Goal: Task Accomplishment & Management: Use online tool/utility

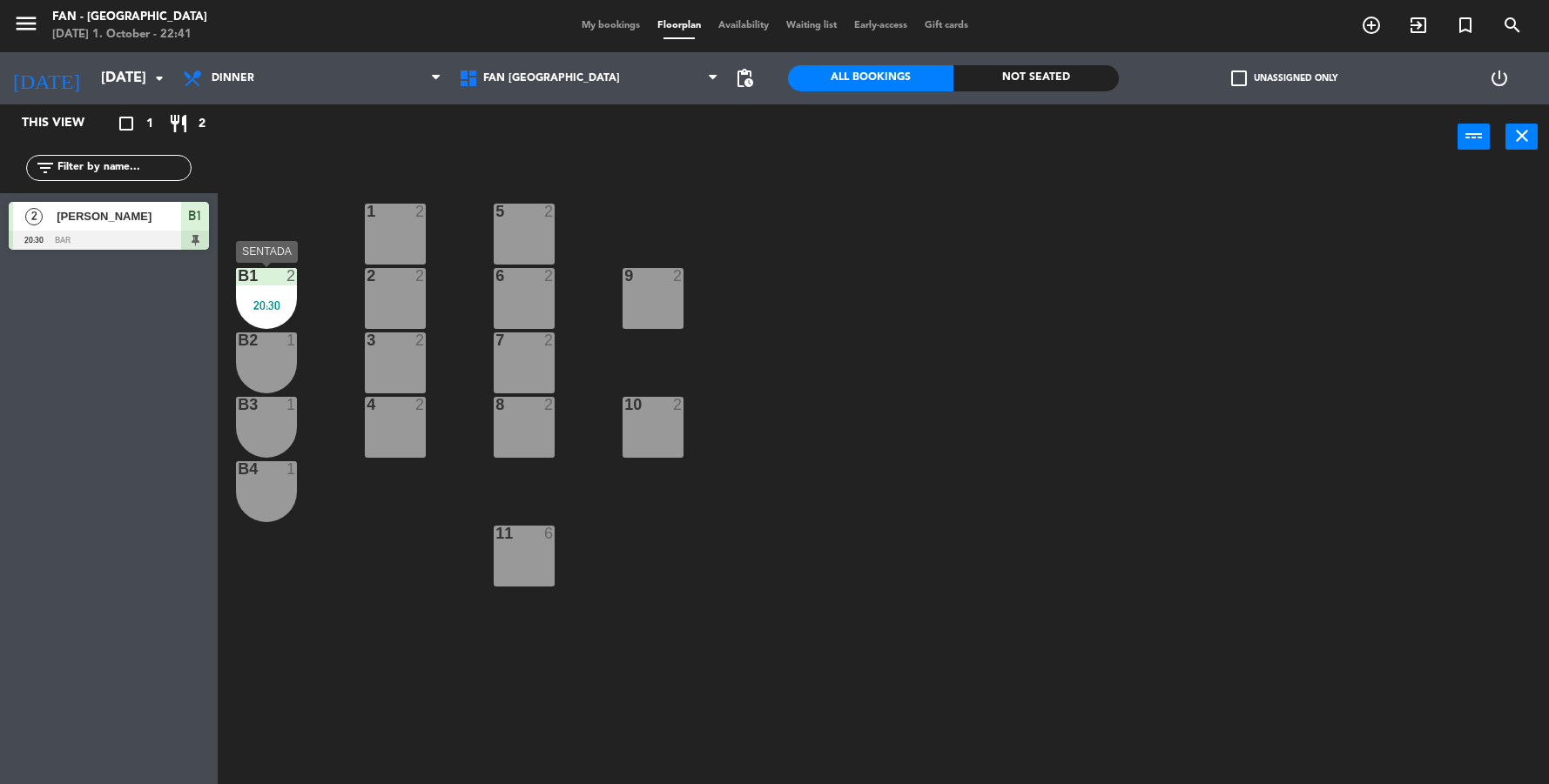
click at [271, 292] on div "B1 2 20:30" at bounding box center [266, 299] width 61 height 61
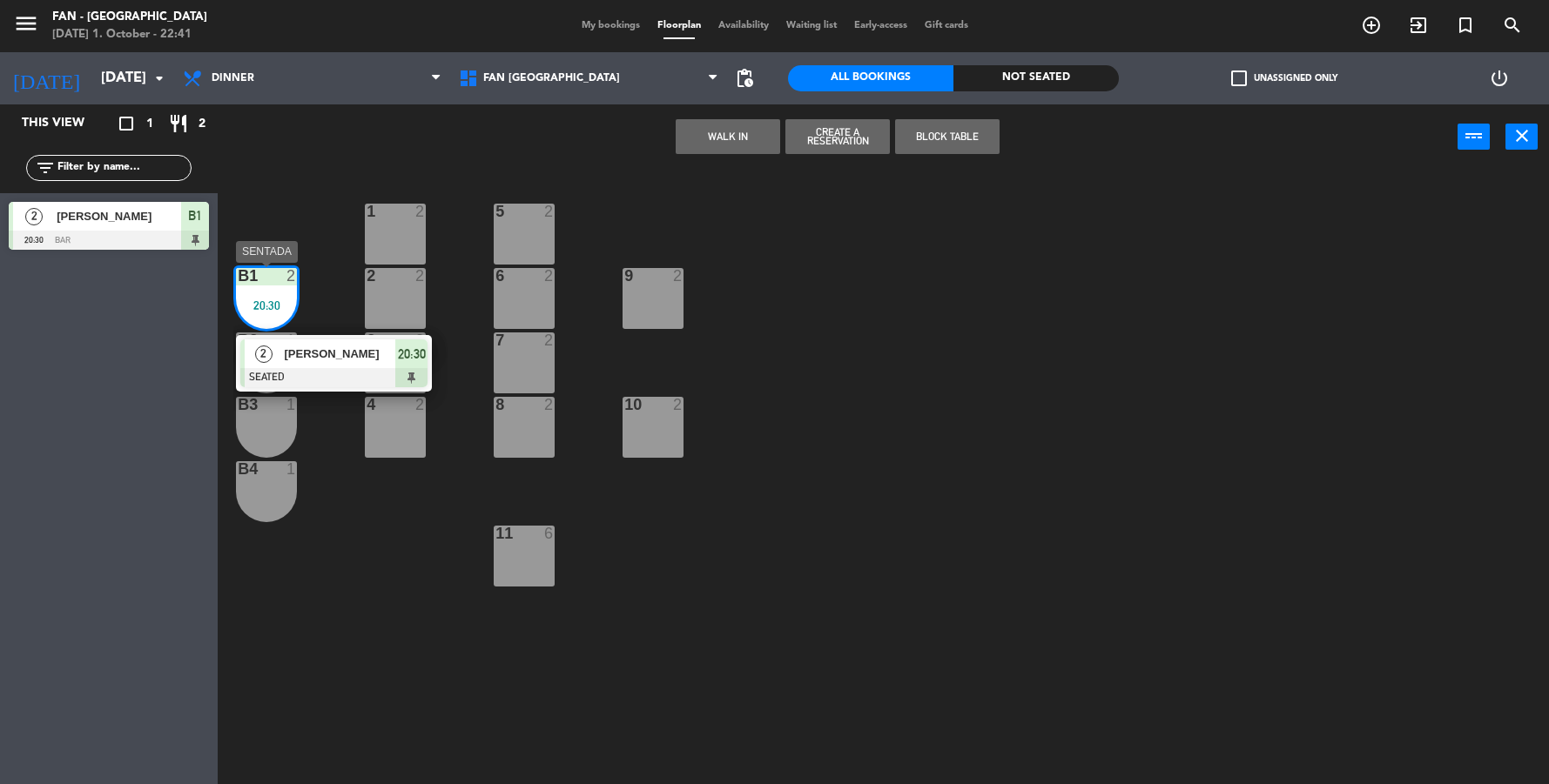
click at [316, 359] on span "[PERSON_NAME]" at bounding box center [340, 353] width 111 height 18
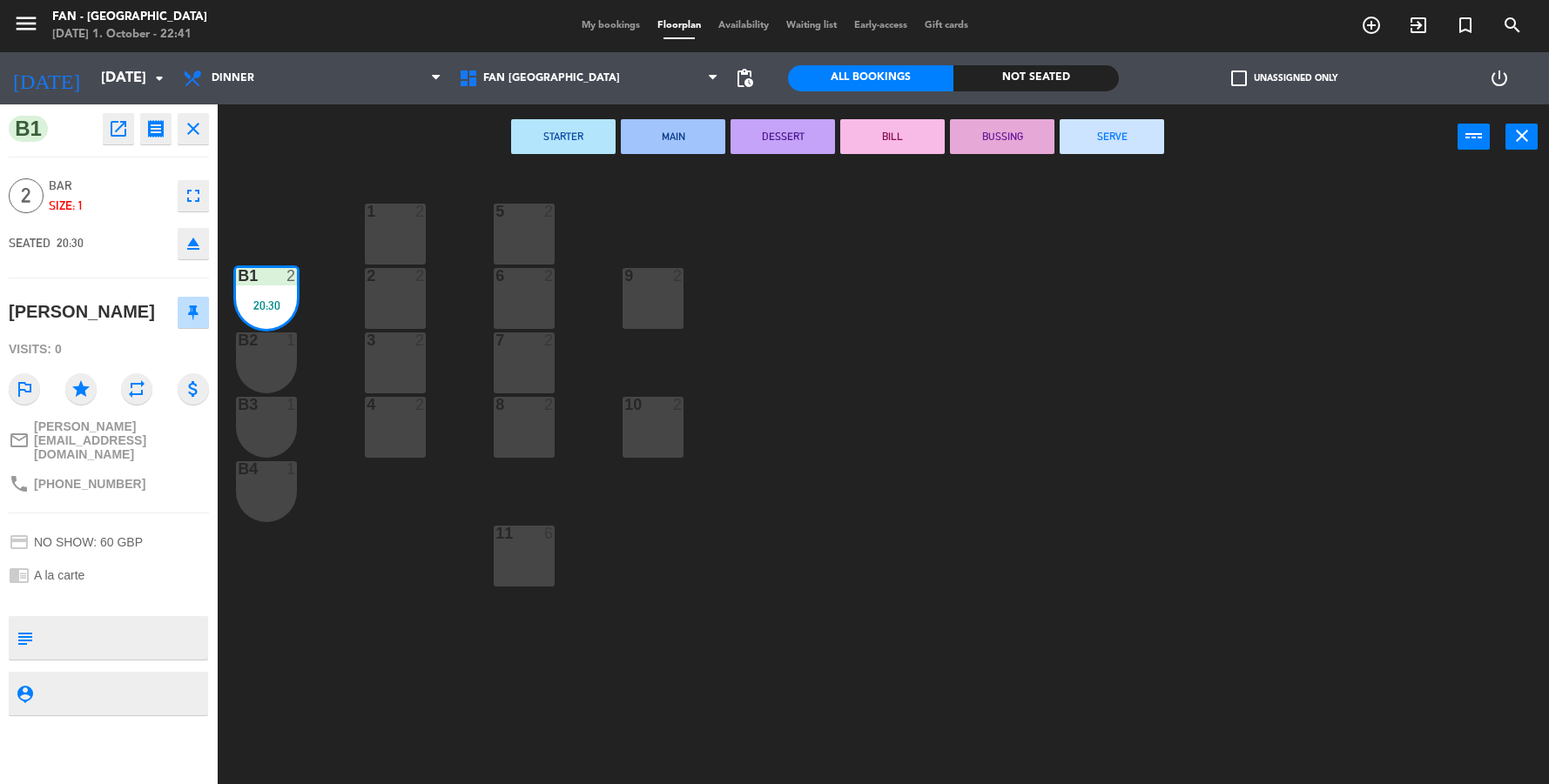
click at [1078, 124] on button "SERVE" at bounding box center [1111, 137] width 104 height 35
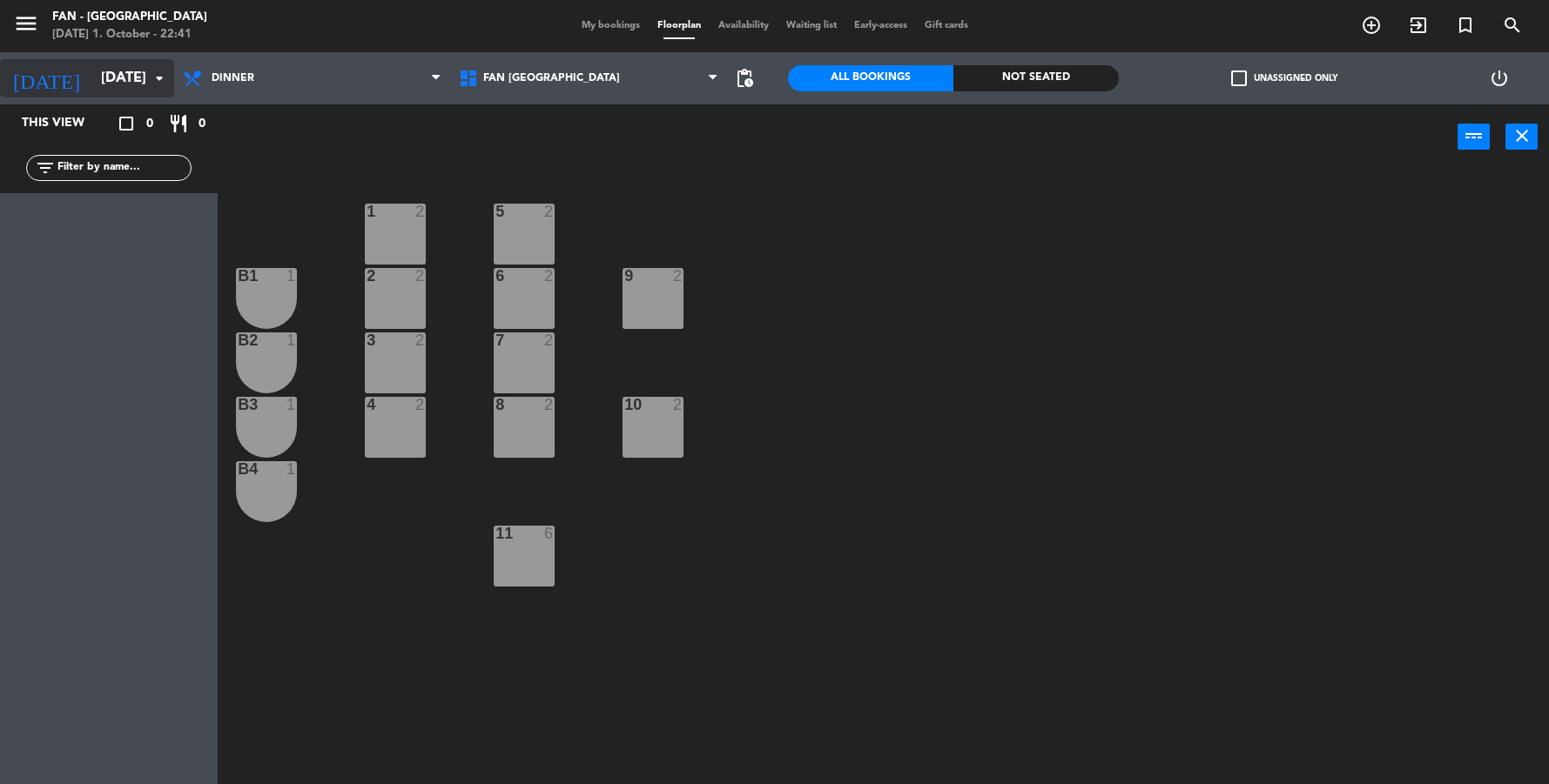
click at [116, 83] on input "[DATE]" at bounding box center [184, 79] width 185 height 34
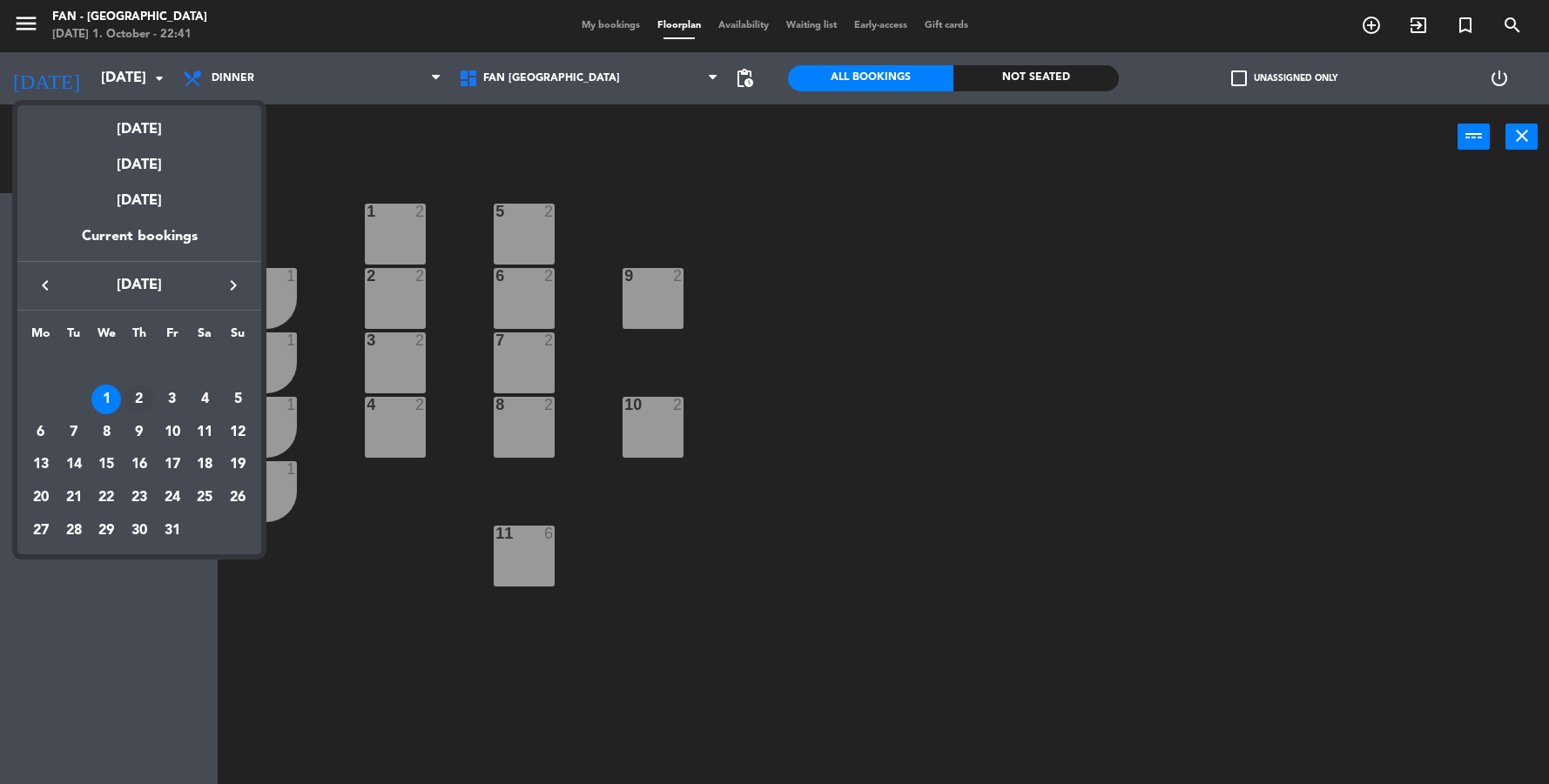
click at [143, 396] on div "2" at bounding box center [139, 399] width 30 height 30
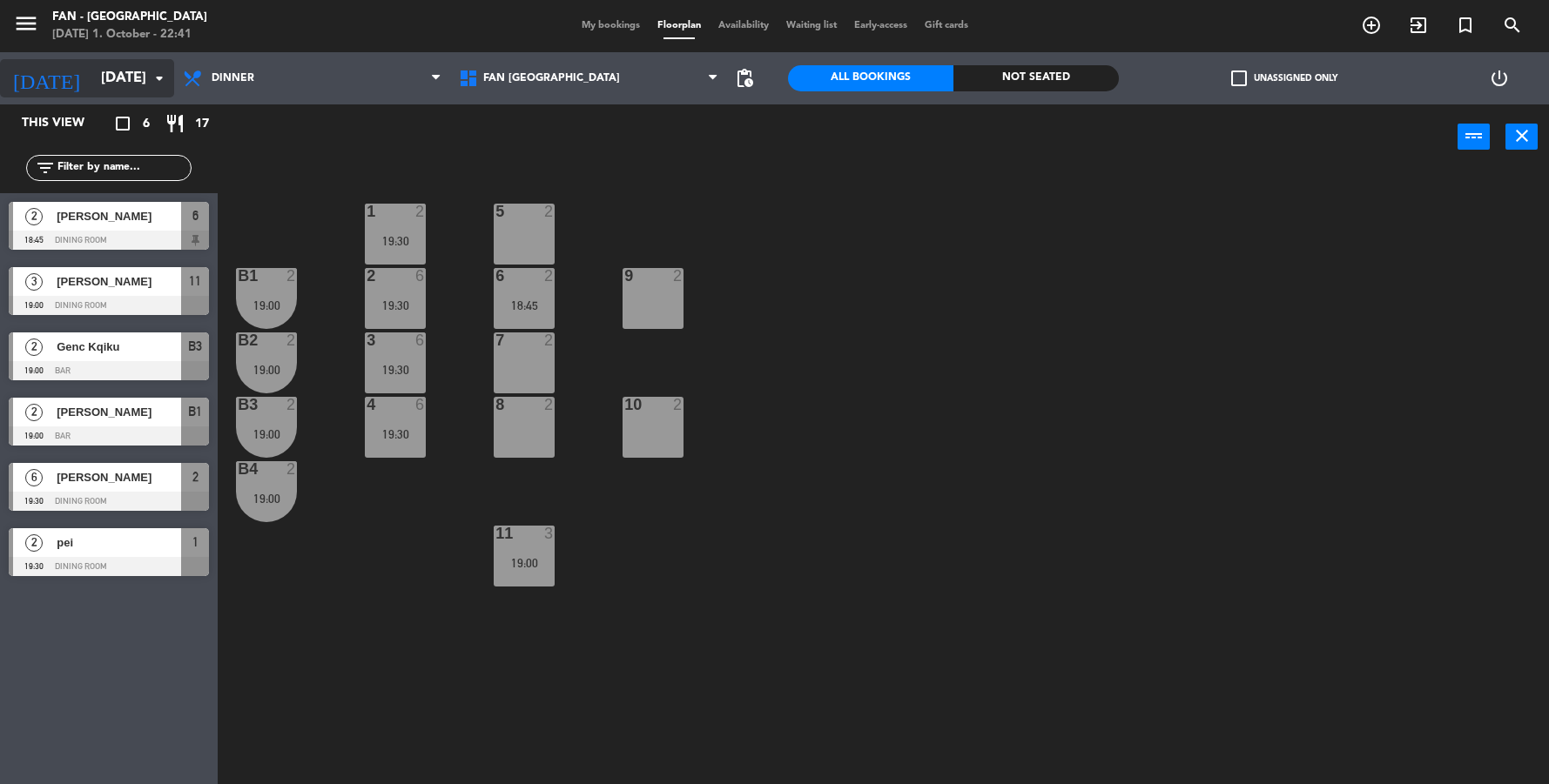
click at [111, 72] on input "[DATE]" at bounding box center [184, 79] width 185 height 34
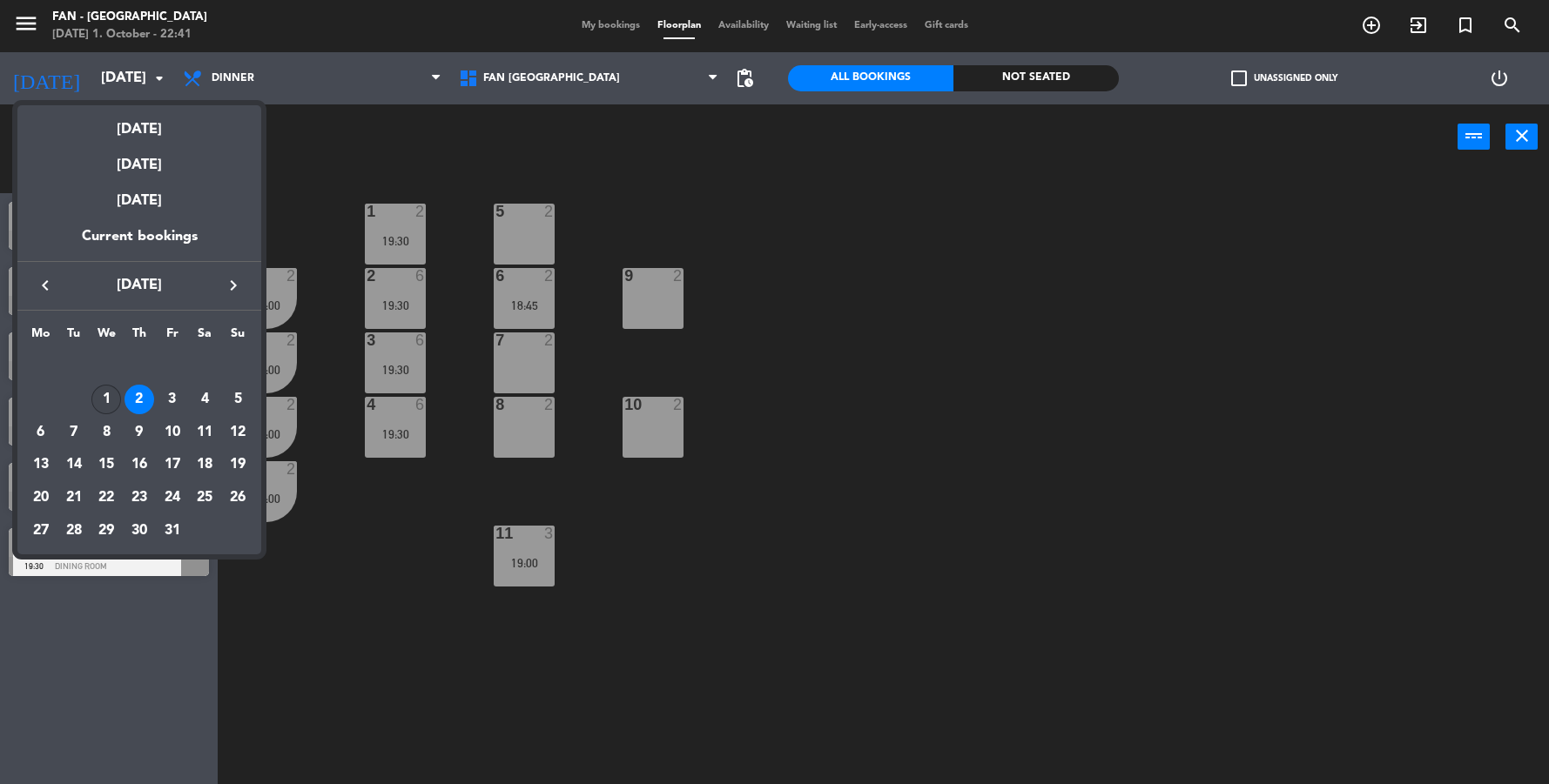
click at [104, 408] on div "1" at bounding box center [106, 399] width 30 height 30
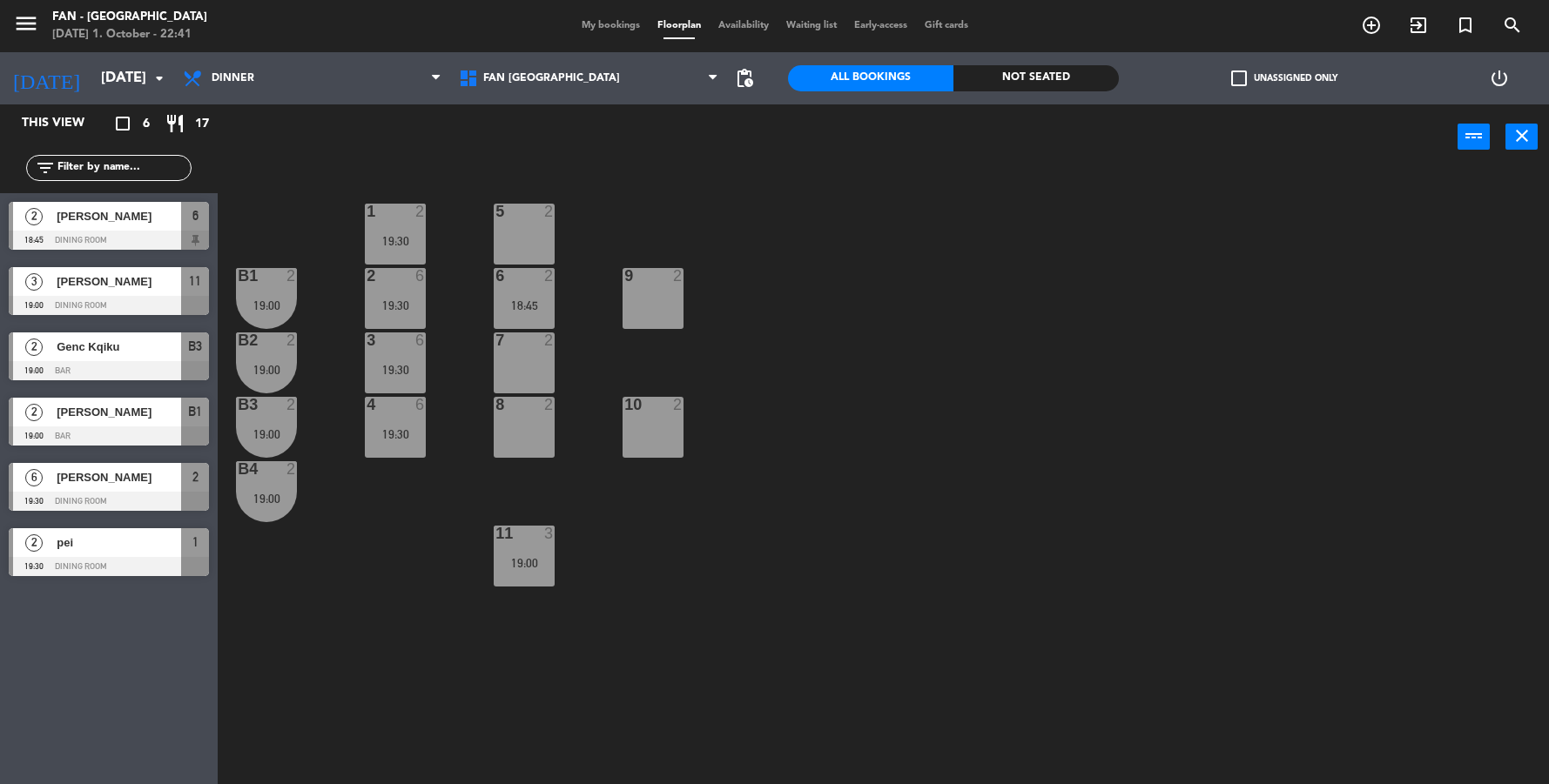
type input "[DATE]"
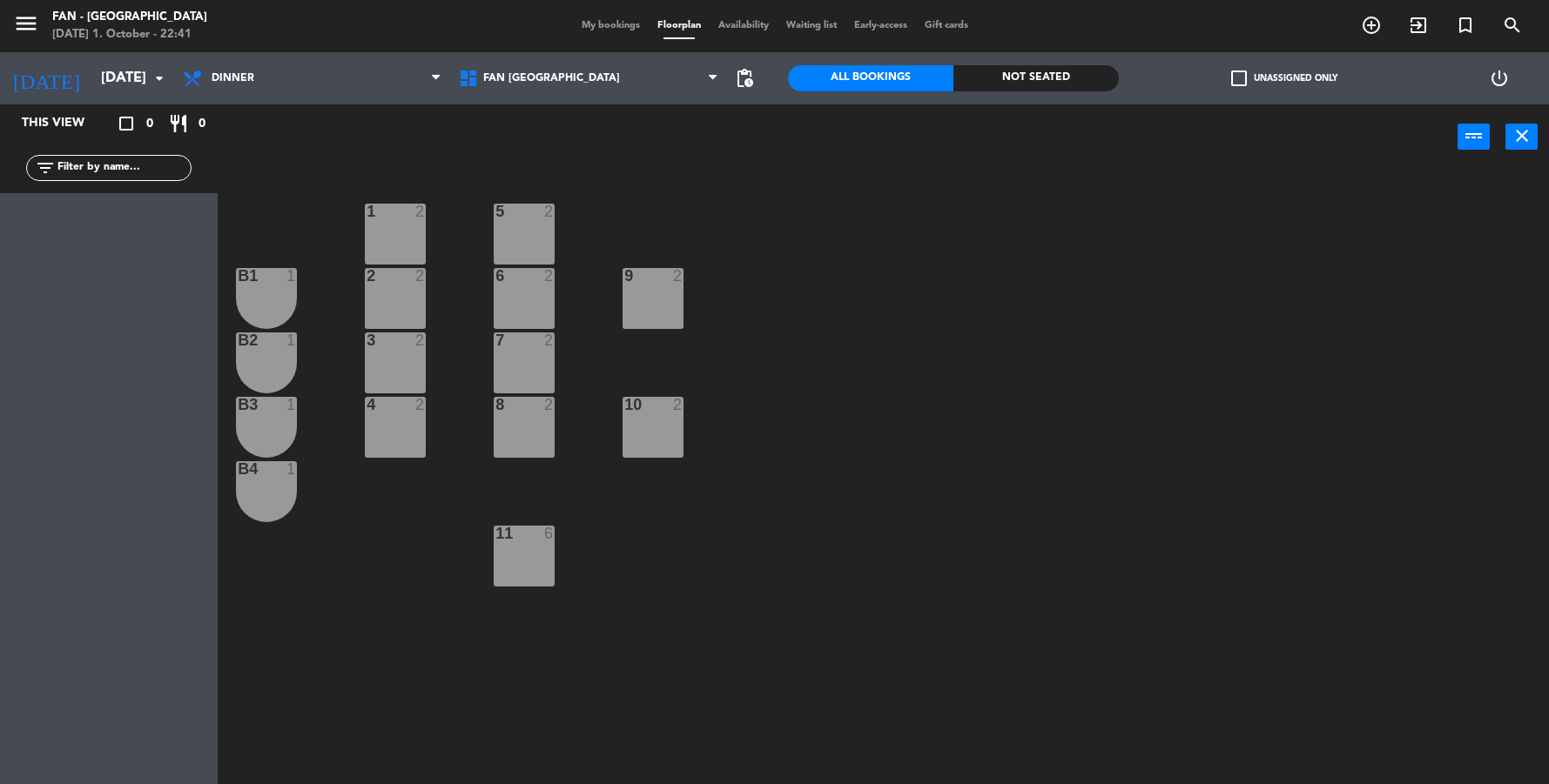
click at [607, 28] on span "My bookings" at bounding box center [611, 25] width 75 height 10
